Goal: Information Seeking & Learning: Learn about a topic

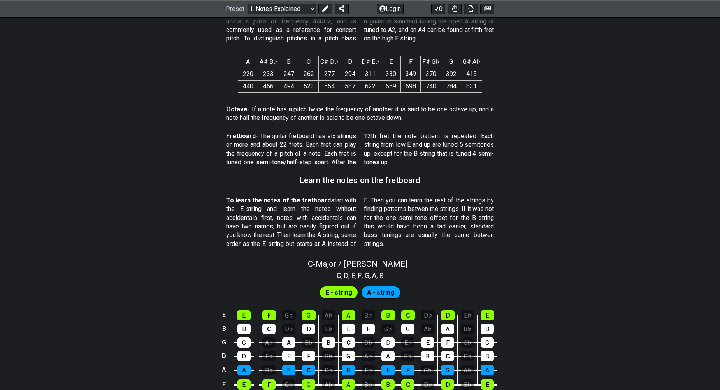
scroll to position [623, 0]
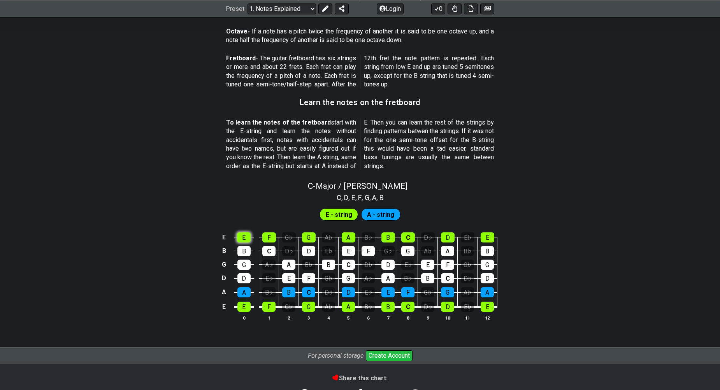
click at [241, 240] on div "E" at bounding box center [244, 237] width 14 height 10
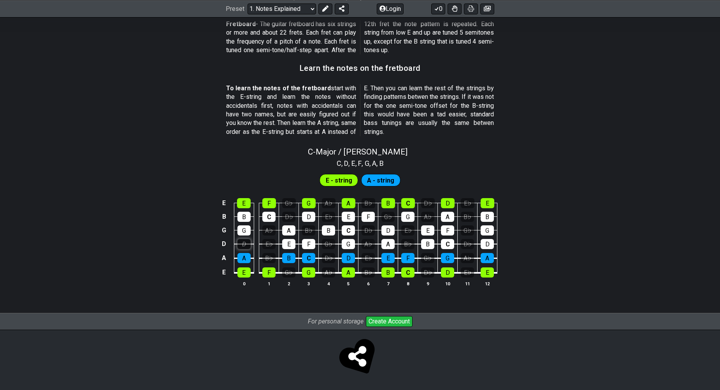
click at [248, 248] on div "D" at bounding box center [243, 244] width 13 height 10
click at [248, 247] on div "D" at bounding box center [243, 244] width 13 height 10
click at [267, 244] on div "E♭" at bounding box center [268, 244] width 13 height 10
click at [267, 245] on div "E♭" at bounding box center [268, 244] width 13 height 10
click at [388, 182] on span "A - string" at bounding box center [380, 180] width 27 height 11
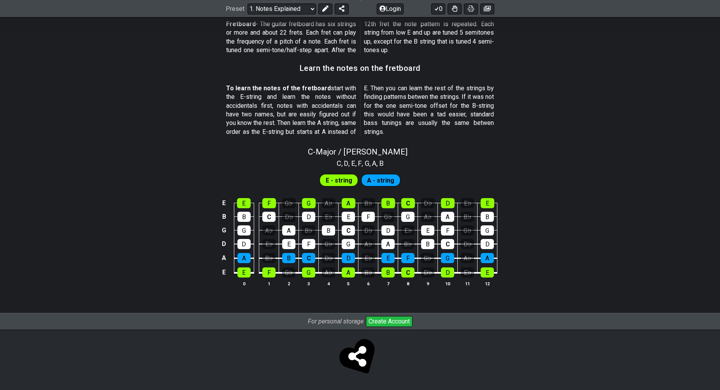
click at [318, 183] on div "E - string A - string" at bounding box center [360, 178] width 720 height 19
click at [369, 229] on div "D♭" at bounding box center [368, 230] width 13 height 10
click at [368, 227] on div "D♭" at bounding box center [368, 230] width 13 height 10
click at [368, 272] on div "B♭" at bounding box center [368, 272] width 13 height 10
click at [368, 263] on td "B♭" at bounding box center [369, 265] width 20 height 15
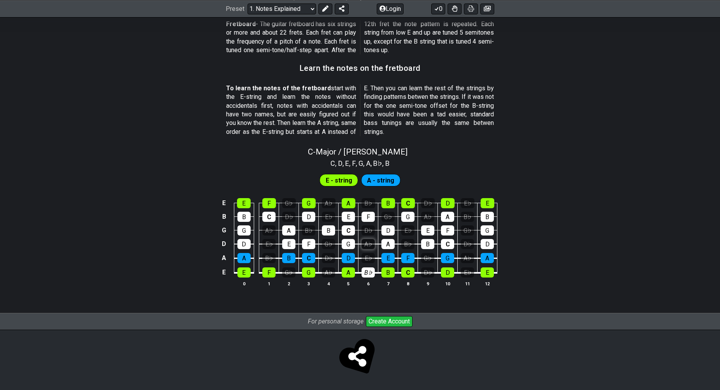
click at [369, 244] on div "A♭" at bounding box center [368, 244] width 13 height 10
click at [368, 254] on div "E♭" at bounding box center [368, 258] width 13 height 10
click at [369, 232] on div "D♭" at bounding box center [368, 230] width 13 height 10
click at [367, 209] on td "F" at bounding box center [369, 210] width 20 height 14
click at [251, 208] on td "B" at bounding box center [244, 210] width 20 height 14
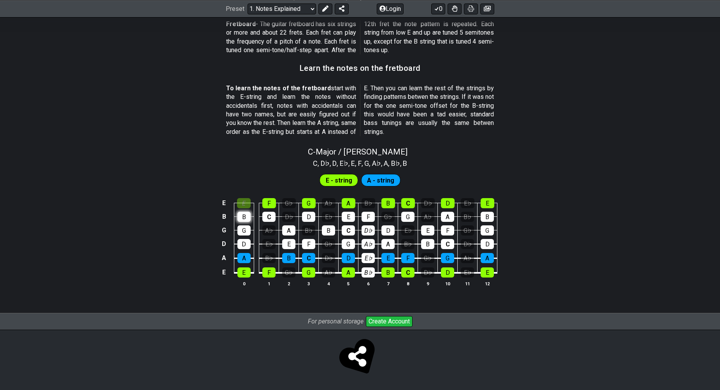
drag, startPoint x: 246, startPoint y: 206, endPoint x: 244, endPoint y: 217, distance: 11.5
click at [246, 205] on div "E" at bounding box center [244, 203] width 14 height 10
click at [244, 220] on div "B" at bounding box center [243, 217] width 13 height 10
drag, startPoint x: 244, startPoint y: 232, endPoint x: 244, endPoint y: 248, distance: 15.6
click at [244, 233] on div "G" at bounding box center [243, 230] width 13 height 10
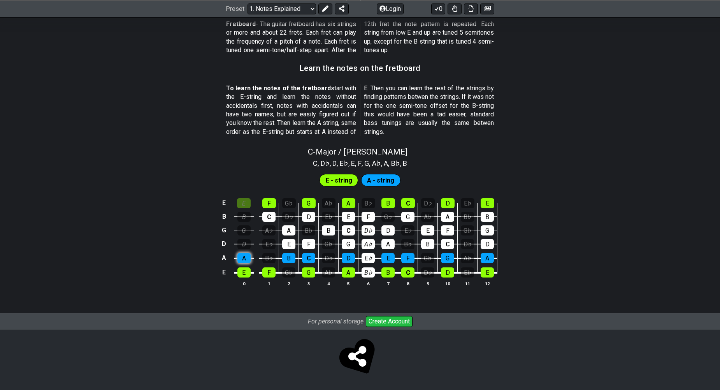
drag, startPoint x: 244, startPoint y: 248, endPoint x: 244, endPoint y: 260, distance: 12.5
click at [244, 248] on div "D" at bounding box center [243, 244] width 13 height 10
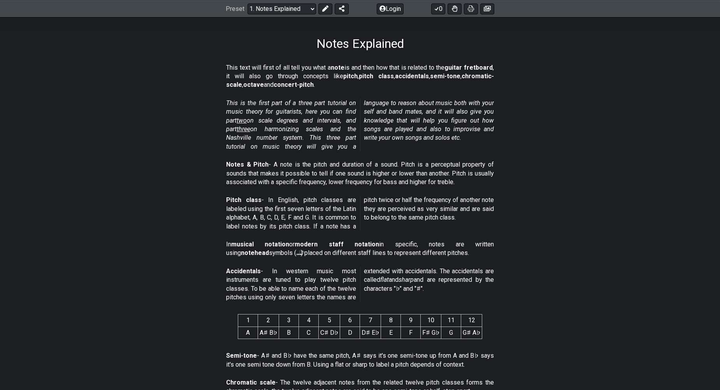
scroll to position [0, 0]
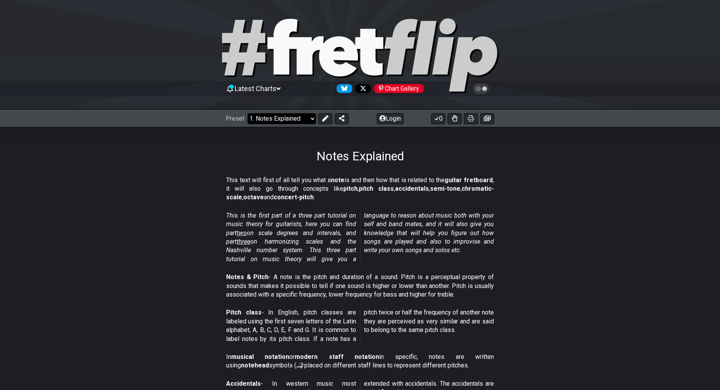
click at [281, 120] on select "Welcome to #fretflip! Initial Preset Custom Preset Minor Pentatonic Major Penta…" at bounding box center [282, 118] width 69 height 11
click at [181, 193] on section "This text will first of all tell you what a note is and then how that is relate…" at bounding box center [360, 190] width 720 height 35
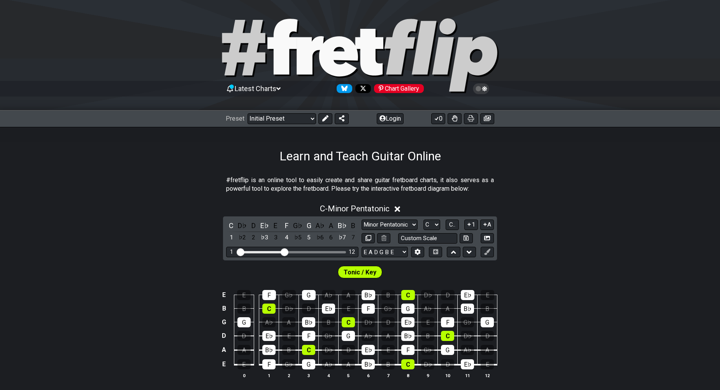
click at [353, 271] on span "Tonic / Key" at bounding box center [360, 272] width 33 height 11
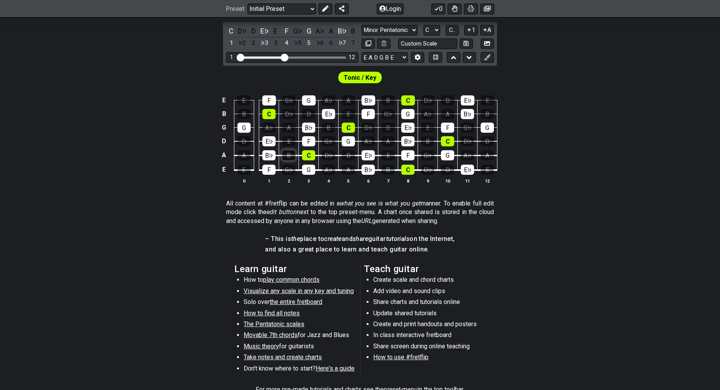
scroll to position [78, 0]
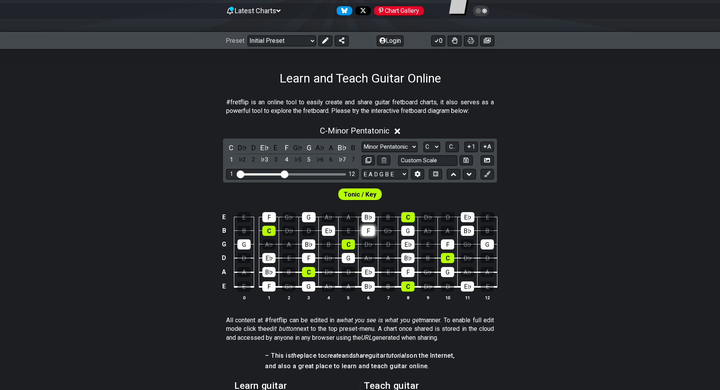
click at [368, 231] on div "F" at bounding box center [368, 231] width 13 height 10
click at [369, 233] on div "F" at bounding box center [368, 231] width 13 height 10
click at [600, 301] on div "E E F G♭ G A♭ A B♭ B C D♭ D E♭ E B B C D♭ D E♭ E F G♭ G A♭ A B♭ B G G A♭ A B♭ B…" at bounding box center [360, 256] width 720 height 109
click at [485, 161] on icon at bounding box center [487, 160] width 6 height 4
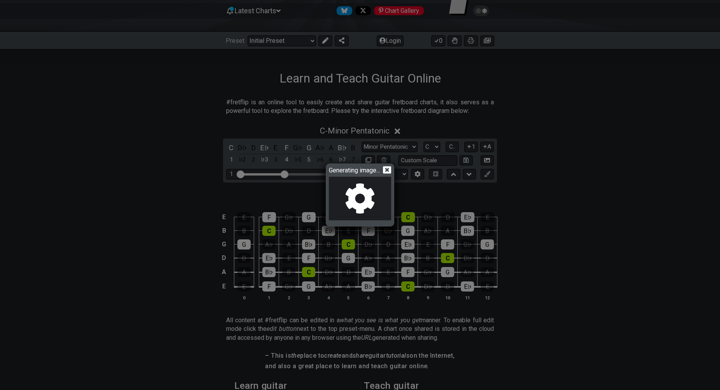
click at [389, 168] on icon at bounding box center [387, 169] width 8 height 7
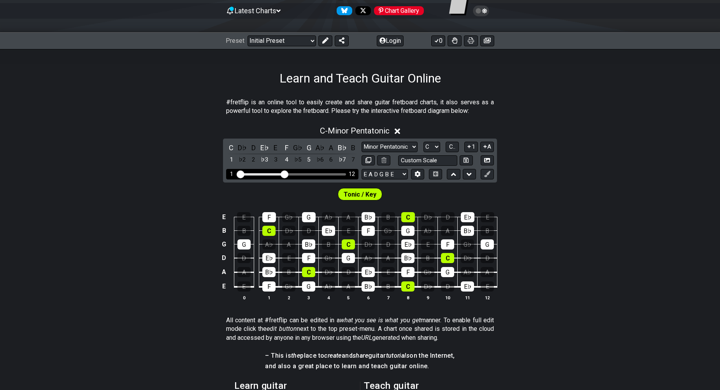
scroll to position [0, 0]
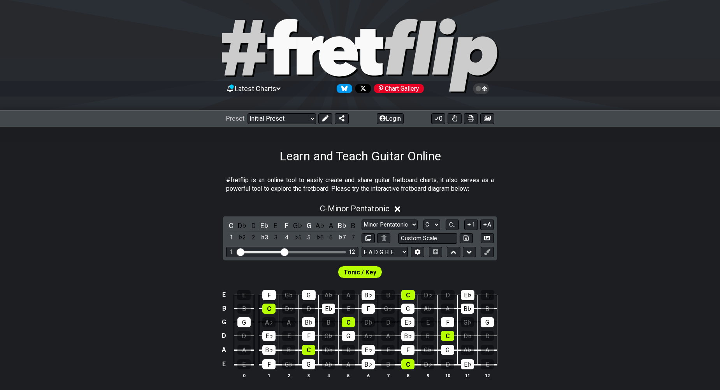
click at [484, 89] on icon at bounding box center [481, 88] width 7 height 7
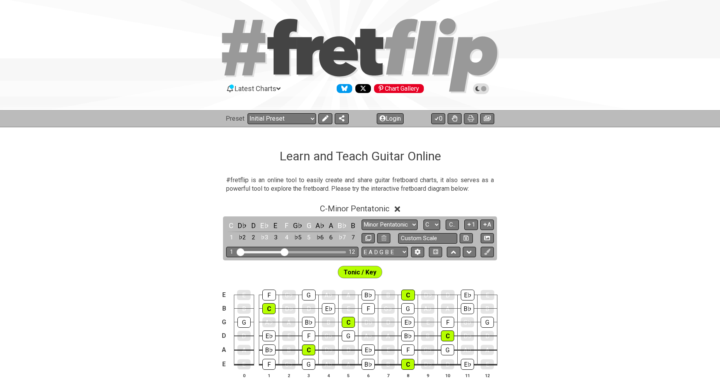
click at [485, 88] on icon at bounding box center [481, 88] width 7 height 7
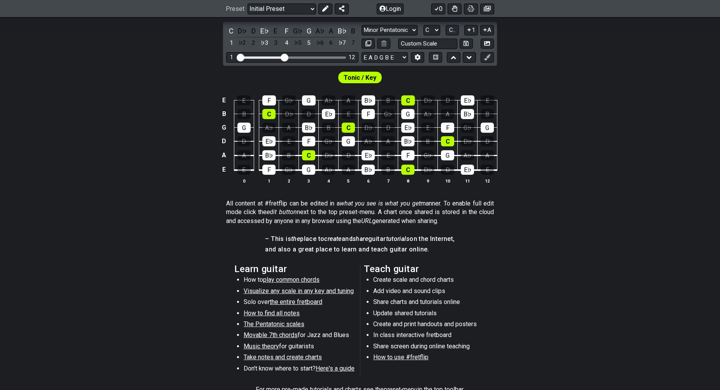
scroll to position [156, 0]
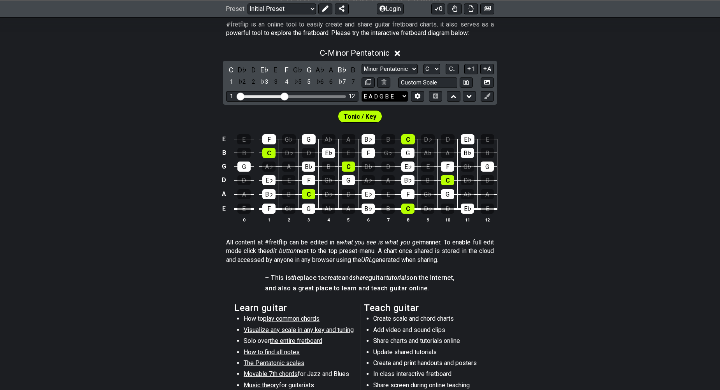
click at [392, 94] on select "E A D G B E E A D G B E E A D G B E B E A D F♯ B A D G C E A D A D G B E E♭ A♭ …" at bounding box center [385, 96] width 46 height 11
click at [550, 179] on div "E E F G♭ G A♭ A B♭ B C D♭ D E♭ E B B C D♭ D E♭ E F G♭ G A♭ A B♭ B G G A♭ A B♭ B…" at bounding box center [360, 178] width 720 height 109
